Goal: Information Seeking & Learning: Learn about a topic

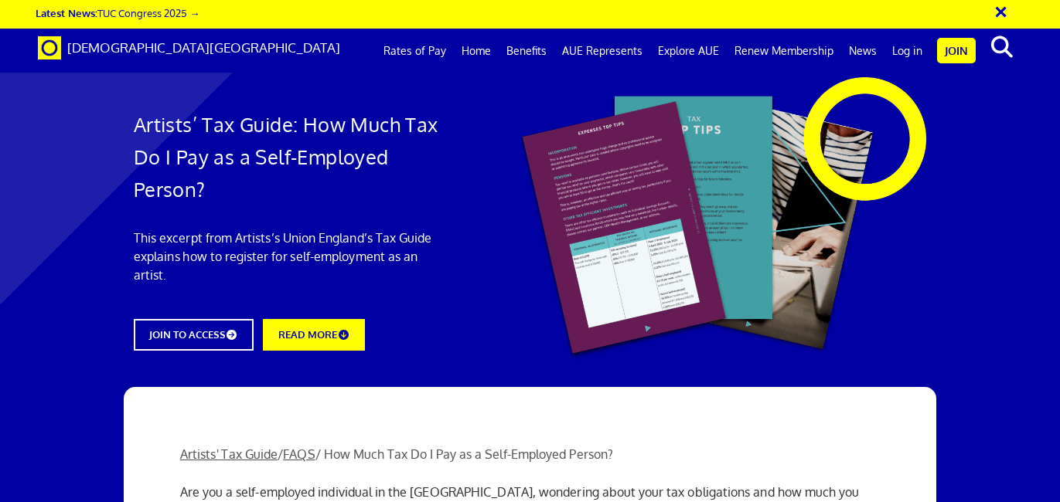
scroll to position [0, 6]
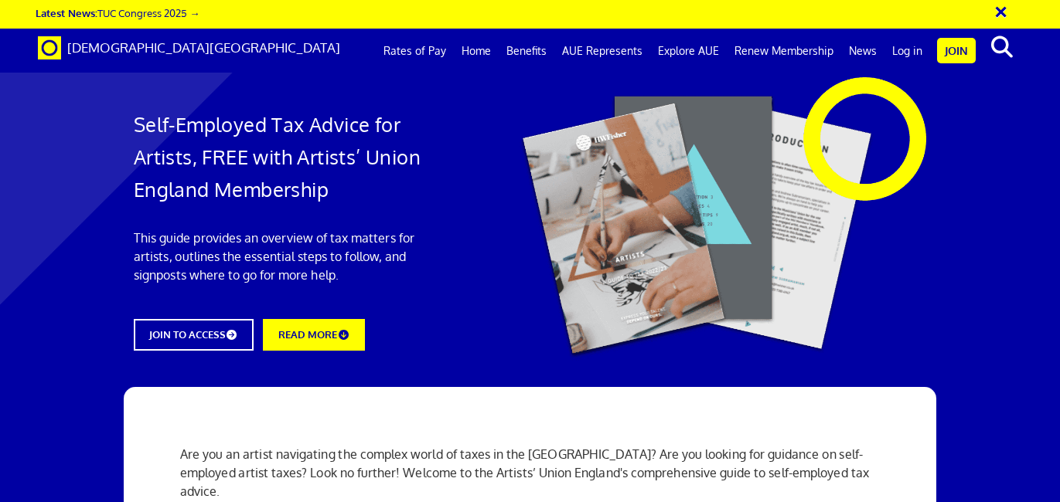
scroll to position [2115, 0]
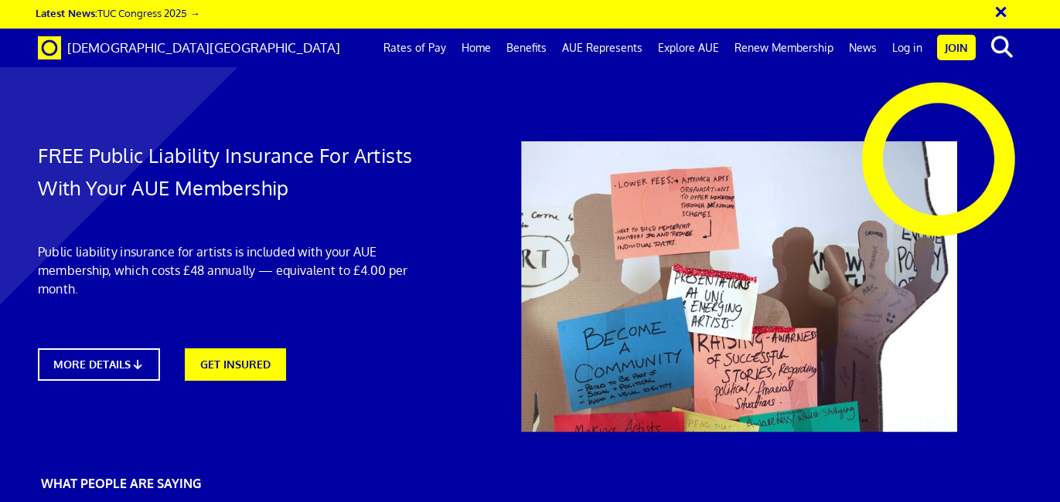
scroll to position [0, 6]
click at [99, 359] on link "MORE DETAILS" at bounding box center [99, 365] width 134 height 36
drag, startPoint x: 904, startPoint y: 380, endPoint x: 580, endPoint y: 410, distance: 325.2
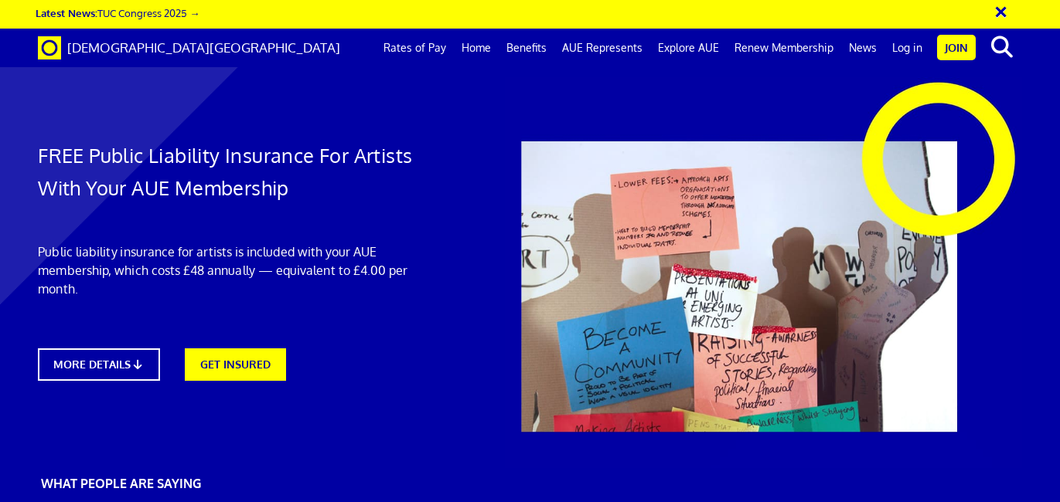
drag, startPoint x: 999, startPoint y: 174, endPoint x: 625, endPoint y: 185, distance: 374.3
click at [625, 475] on p "WHAT PEOPLE ARE SAYING" at bounding box center [570, 485] width 1083 height 21
click at [376, 475] on p "WHAT PEOPLE ARE SAYING" at bounding box center [570, 485] width 1083 height 21
